Goal: Check status: Check status

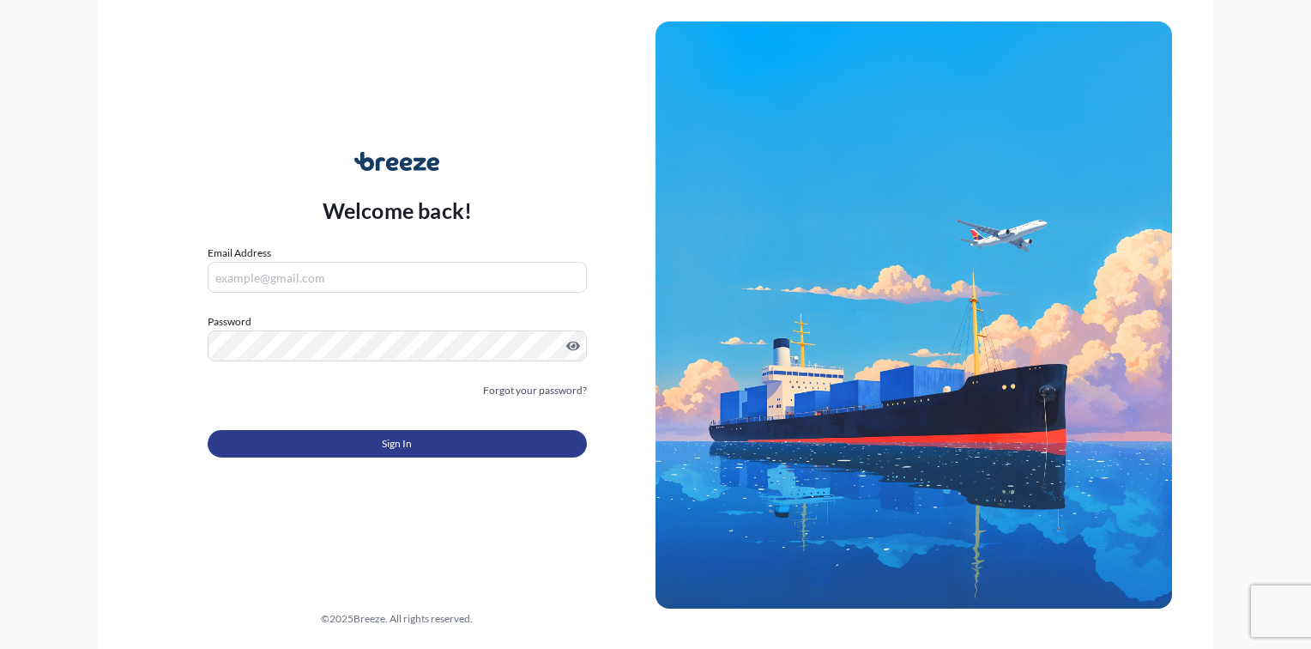
type input "[PERSON_NAME][EMAIL_ADDRESS][DOMAIN_NAME]"
click at [419, 445] on button "Sign In" at bounding box center [397, 443] width 379 height 27
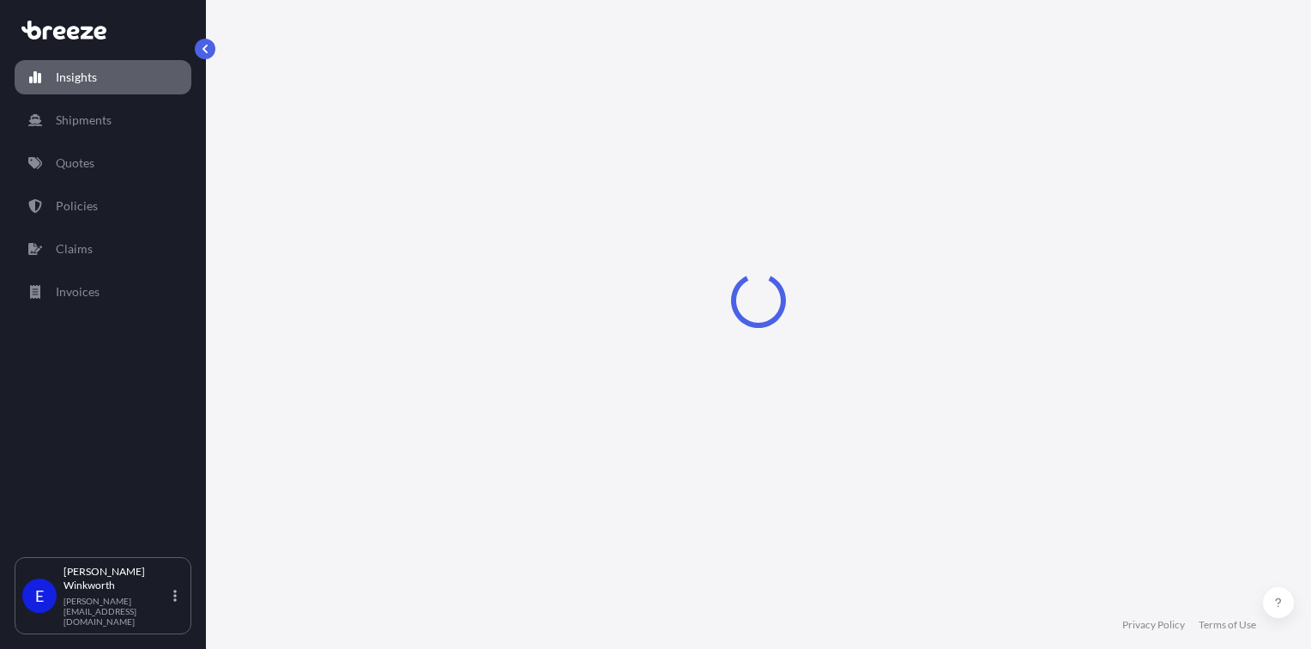
select select "2025"
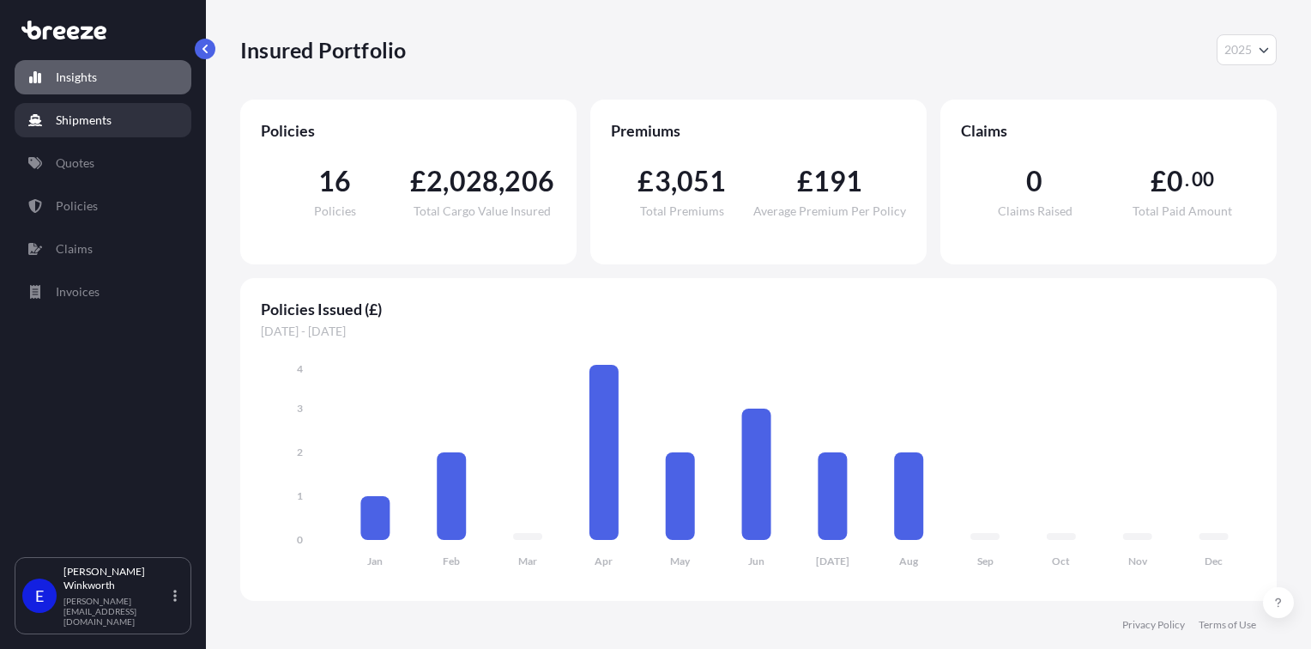
click at [104, 125] on p "Shipments" at bounding box center [84, 120] width 56 height 17
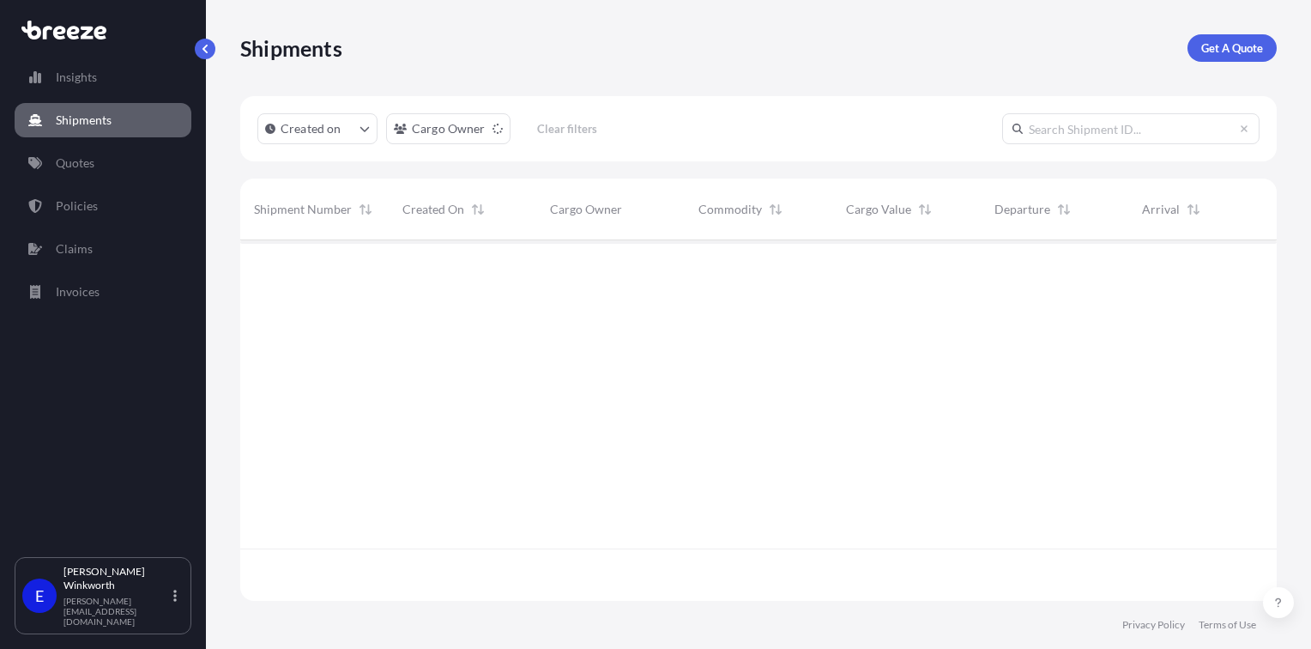
scroll to position [408, 1023]
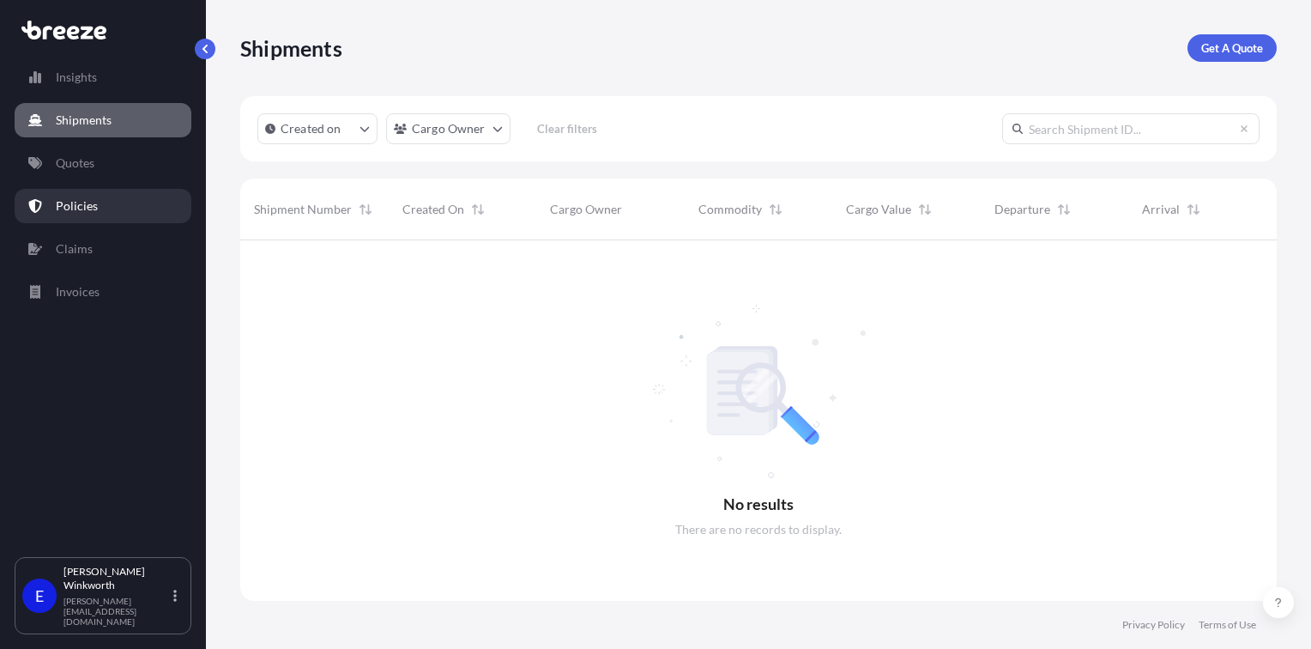
click at [87, 197] on p "Policies" at bounding box center [77, 205] width 42 height 17
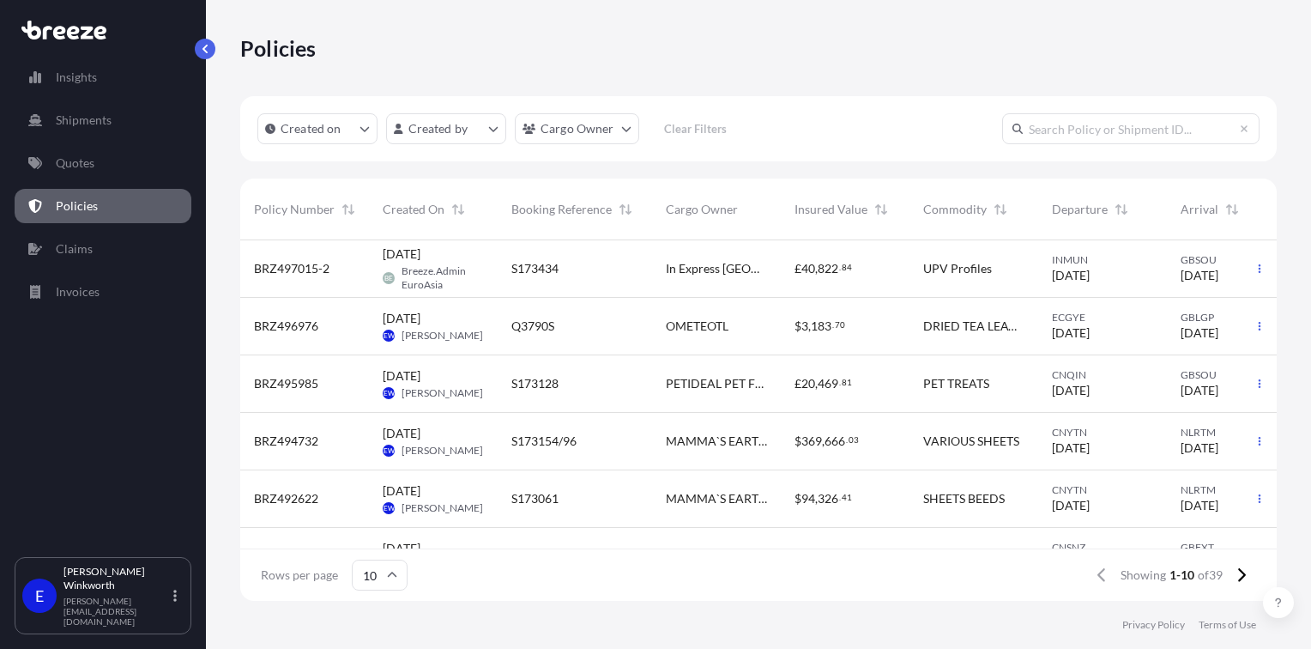
scroll to position [86, 0]
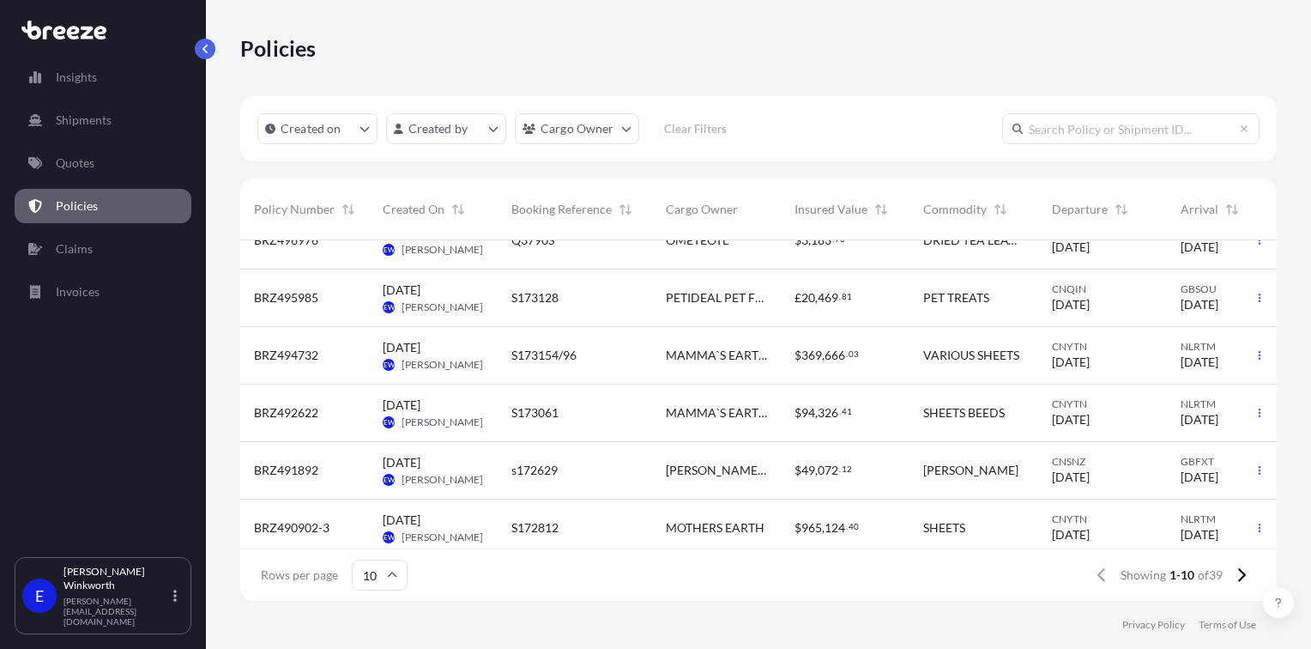
click at [631, 351] on div "S173154/96" at bounding box center [574, 355] width 127 height 17
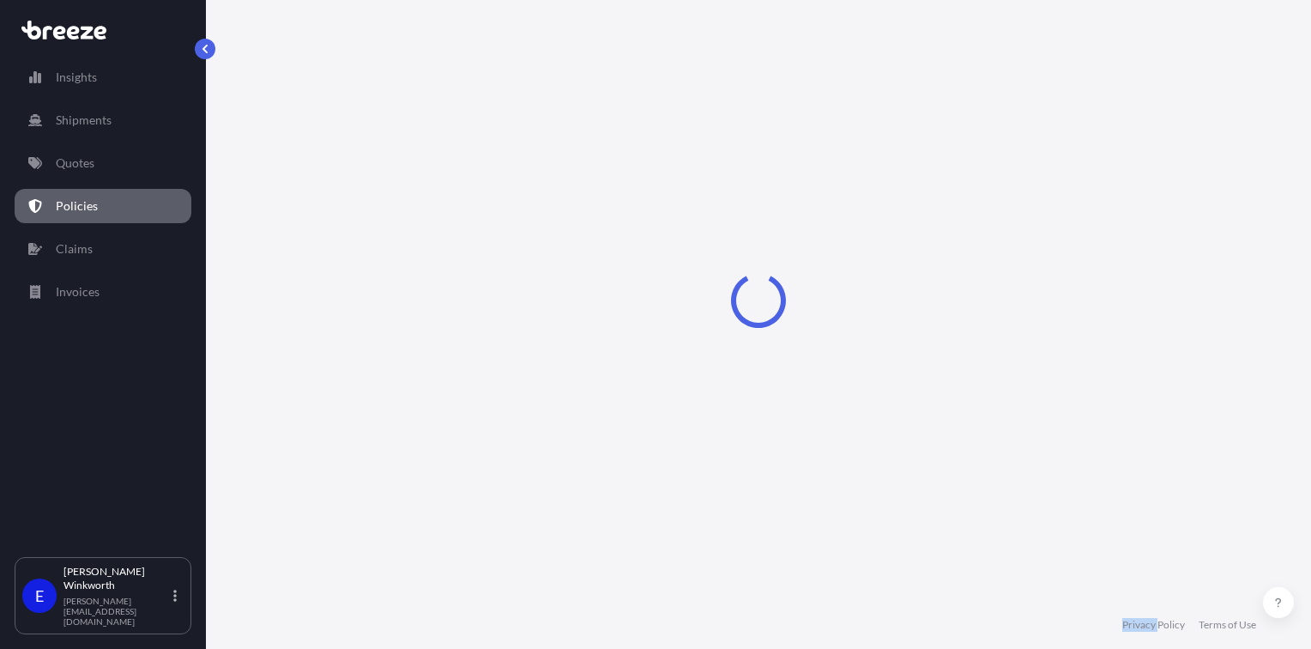
click at [631, 351] on div "Loading" at bounding box center [758, 300] width 1037 height 601
